Goal: Task Accomplishment & Management: Manage account settings

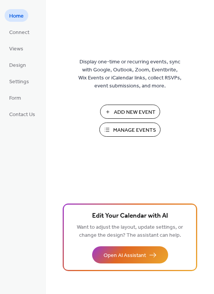
click at [133, 129] on span "Manage Events" at bounding box center [134, 130] width 43 height 8
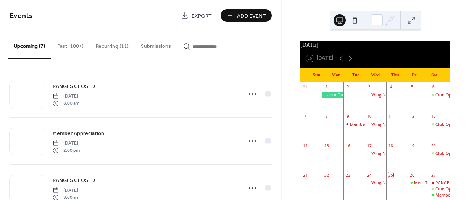
click at [111, 50] on button "Recurring (11)" at bounding box center [112, 44] width 45 height 27
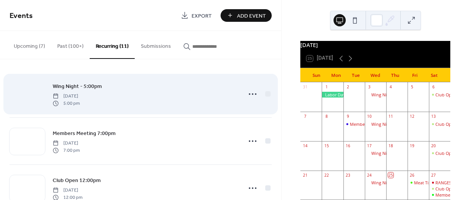
click at [37, 98] on div at bounding box center [28, 94] width 36 height 27
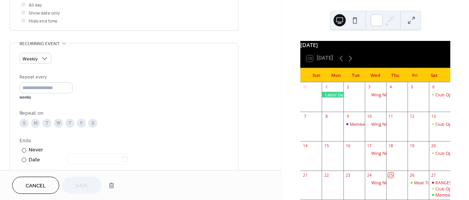
scroll to position [382, 0]
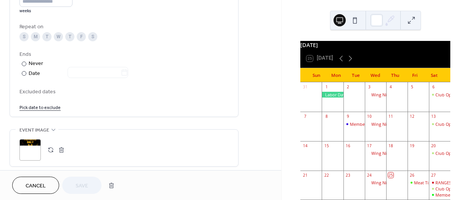
click at [28, 147] on div ";" at bounding box center [29, 149] width 21 height 21
click at [51, 150] on button "button" at bounding box center [50, 149] width 11 height 11
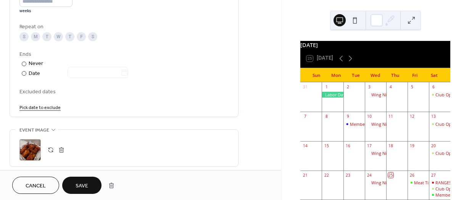
click at [86, 183] on span "Save" at bounding box center [82, 186] width 13 height 8
